Goal: Navigation & Orientation: Find specific page/section

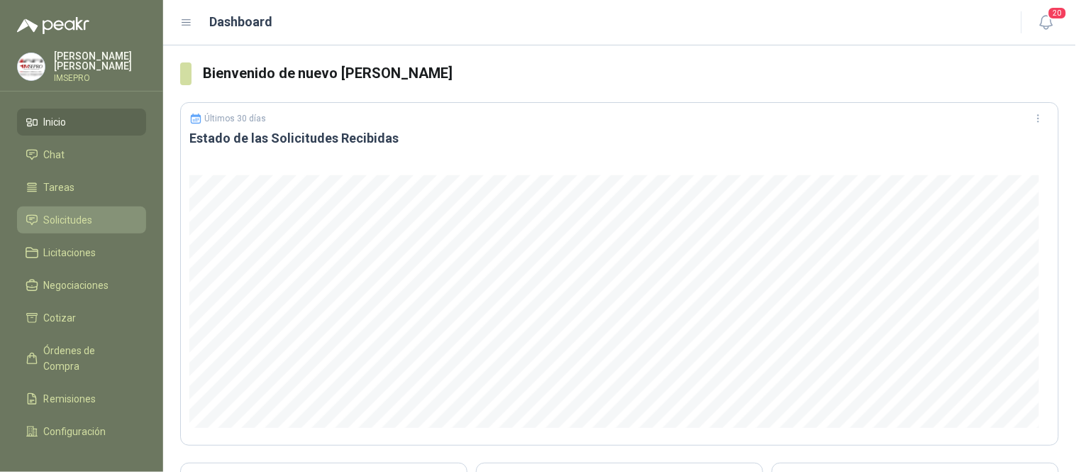
click at [79, 217] on span "Solicitudes" at bounding box center [68, 220] width 49 height 16
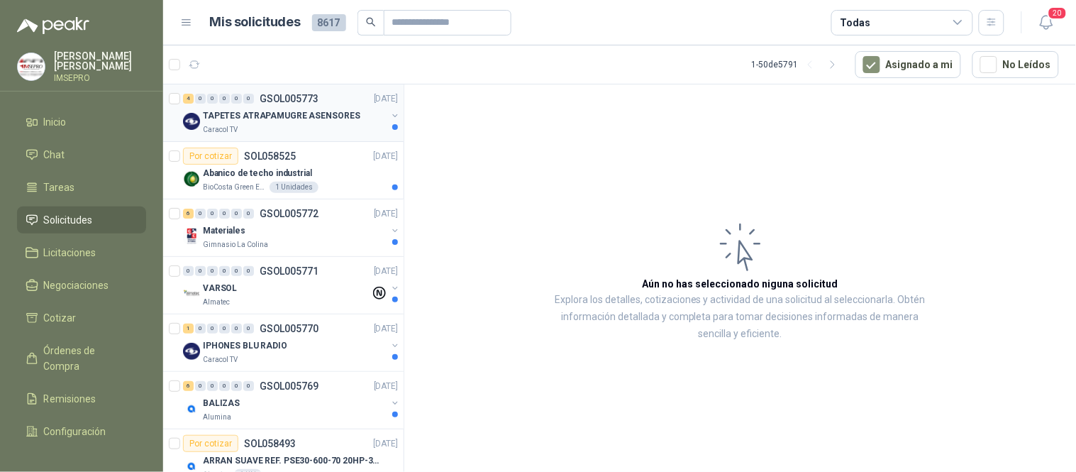
click at [294, 130] on div "Caracol TV" at bounding box center [295, 129] width 184 height 11
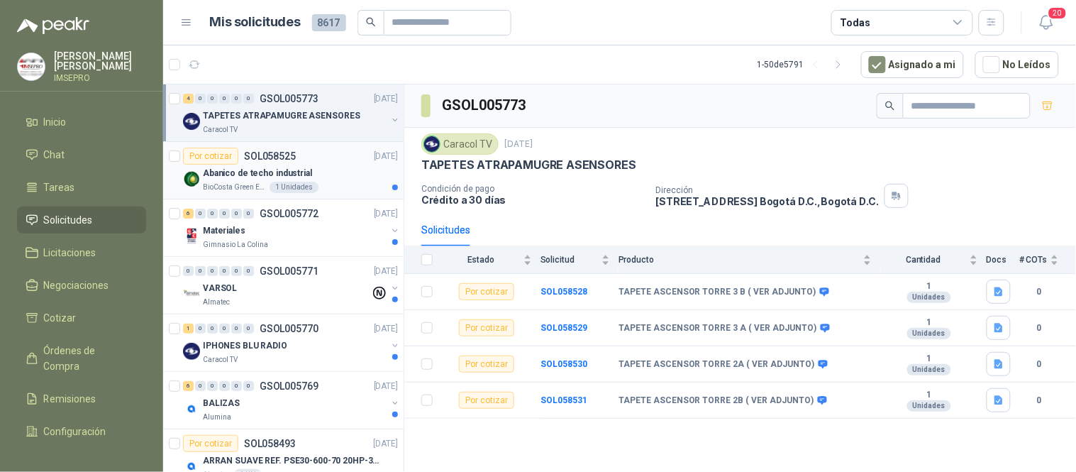
click at [303, 179] on p "Abanico de techo industrial" at bounding box center [257, 173] width 109 height 13
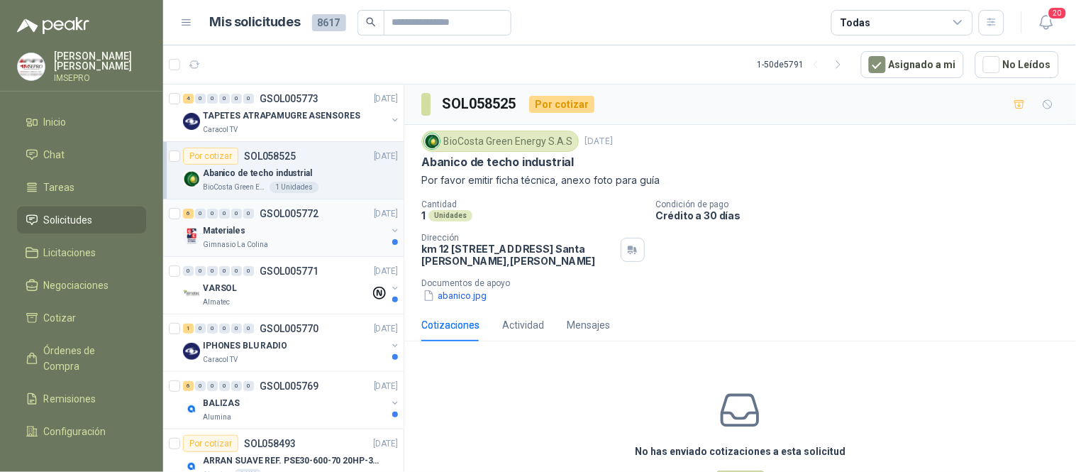
click at [303, 235] on div "Materiales" at bounding box center [295, 230] width 184 height 17
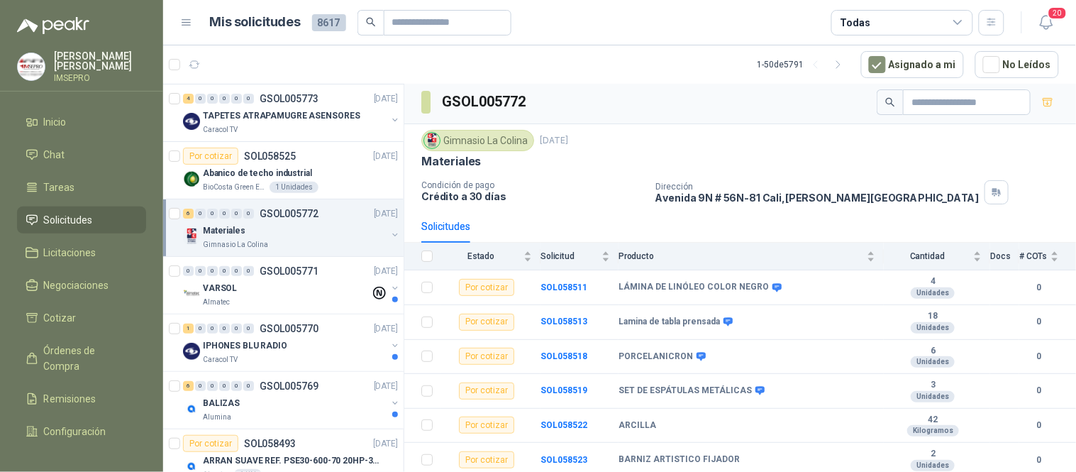
scroll to position [5, 0]
click at [327, 359] on div "Caracol TV" at bounding box center [295, 359] width 184 height 11
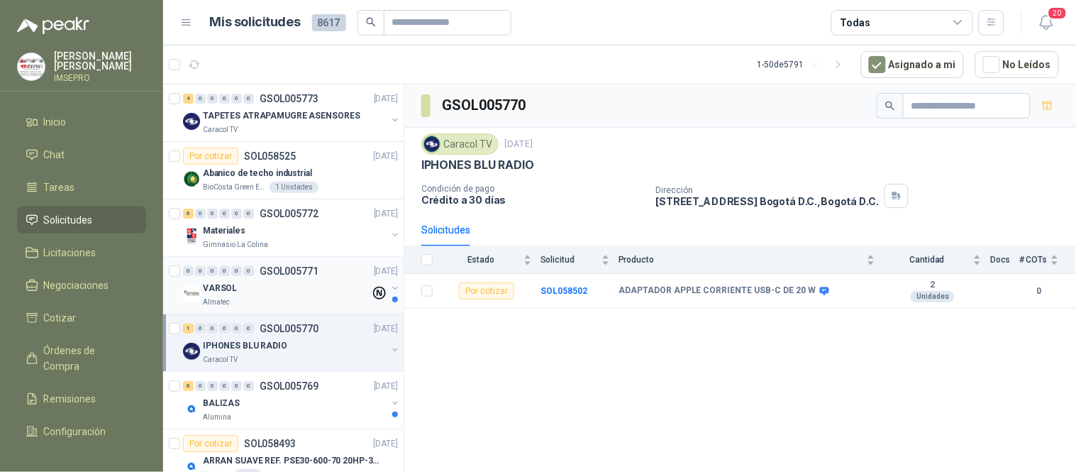
click at [308, 291] on div "VARSOL" at bounding box center [286, 287] width 167 height 17
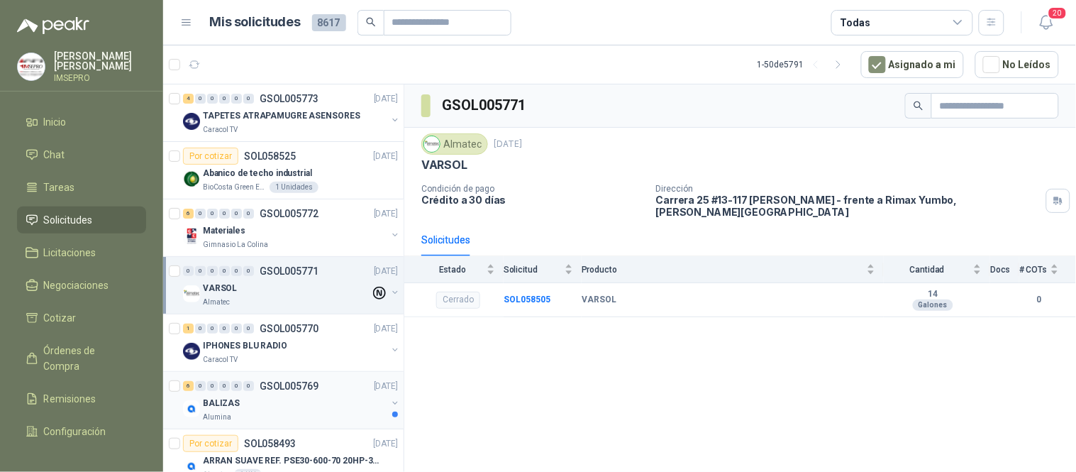
click at [321, 396] on div "BALIZAS" at bounding box center [295, 402] width 184 height 17
